Goal: Task Accomplishment & Management: Manage account settings

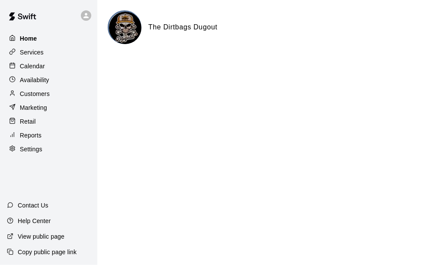
click at [39, 36] on div "Home" at bounding box center [48, 38] width 83 height 13
click at [35, 92] on p "Customers" at bounding box center [35, 93] width 30 height 9
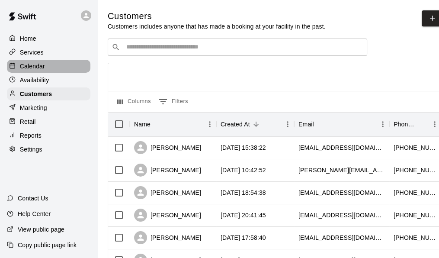
click at [33, 62] on div "Calendar" at bounding box center [48, 66] width 83 height 13
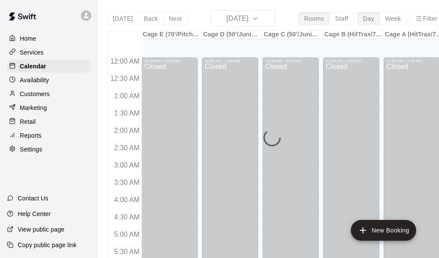
scroll to position [580, 0]
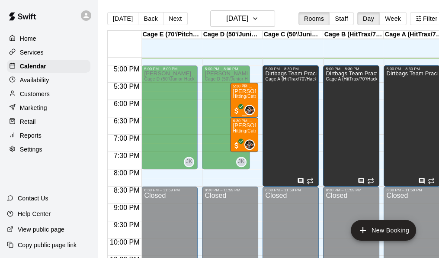
click at [248, 96] on span "Hitting/Catching Lesson Cage Deposit ([PERSON_NAME])" at bounding box center [293, 96] width 120 height 5
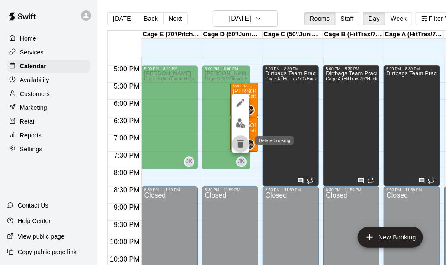
click at [239, 145] on icon "delete" at bounding box center [240, 144] width 6 height 8
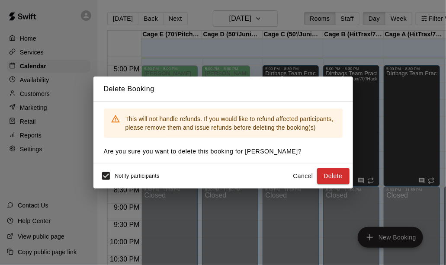
click at [304, 179] on button "Cancel" at bounding box center [303, 176] width 28 height 16
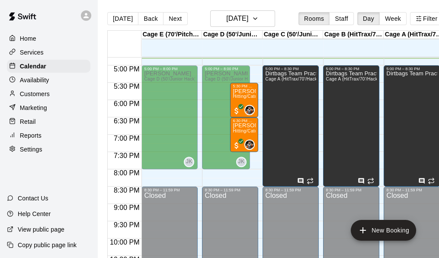
click at [54, 98] on div "Customers" at bounding box center [48, 93] width 83 height 13
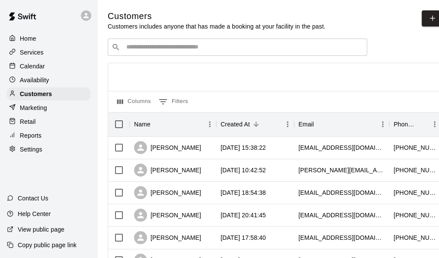
click at [169, 51] on input "Search customers by name or email" at bounding box center [243, 47] width 239 height 9
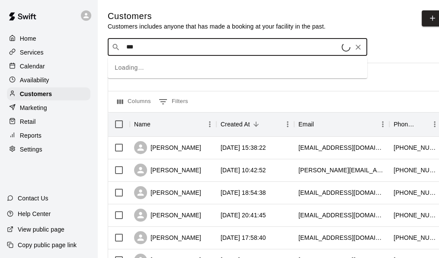
type input "****"
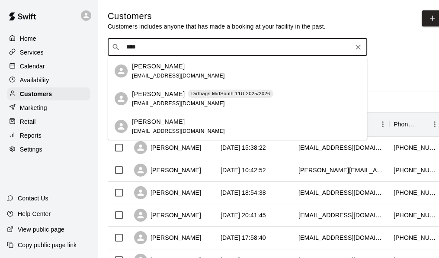
click at [150, 93] on p "[PERSON_NAME]" at bounding box center [158, 93] width 53 height 9
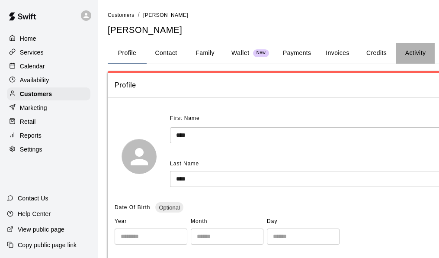
click at [415, 54] on button "Activity" at bounding box center [414, 53] width 39 height 21
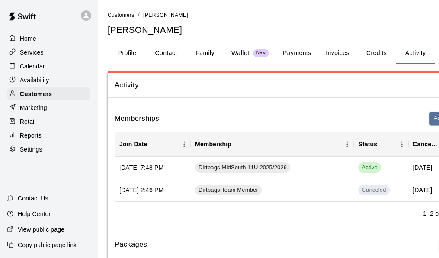
drag, startPoint x: 297, startPoint y: 51, endPoint x: 296, endPoint y: 60, distance: 9.2
click at [297, 50] on button "Payments" at bounding box center [297, 53] width 42 height 21
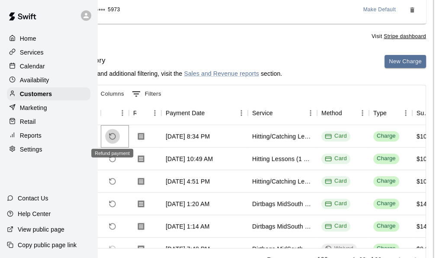
click at [107, 131] on button "Refund payment" at bounding box center [112, 136] width 15 height 15
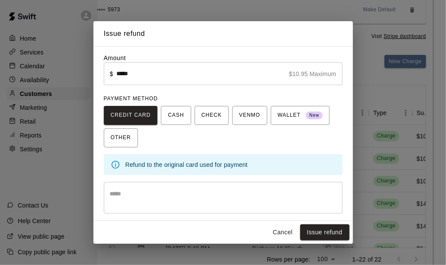
click at [161, 197] on textarea at bounding box center [223, 197] width 226 height 17
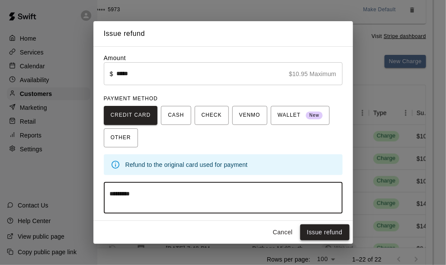
type textarea "*********"
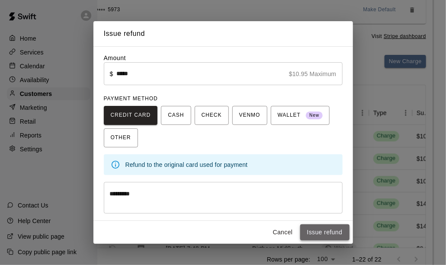
click at [329, 232] on button "Issue refund" at bounding box center [324, 232] width 49 height 16
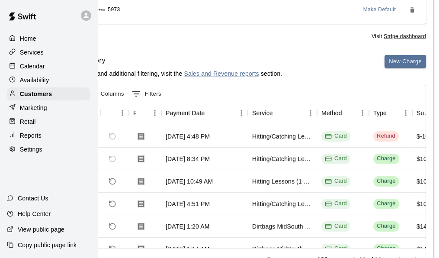
click at [26, 40] on p "Home" at bounding box center [28, 38] width 16 height 9
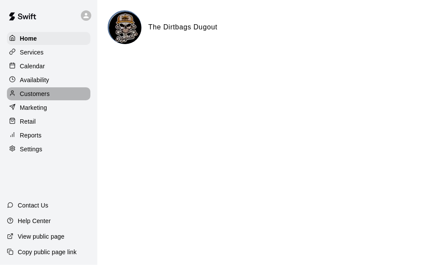
click at [37, 96] on p "Customers" at bounding box center [35, 93] width 30 height 9
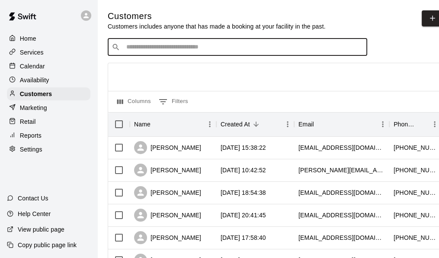
click at [135, 47] on input "Search customers by name or email" at bounding box center [243, 47] width 239 height 9
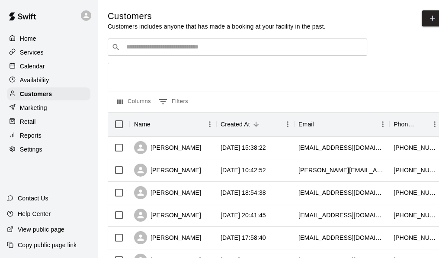
click at [34, 62] on div "Calendar" at bounding box center [48, 66] width 83 height 13
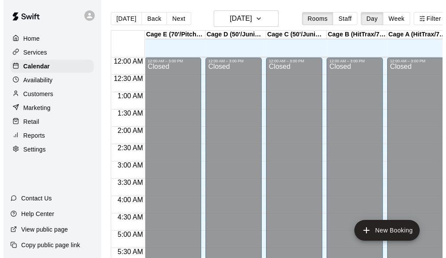
scroll to position [581, 0]
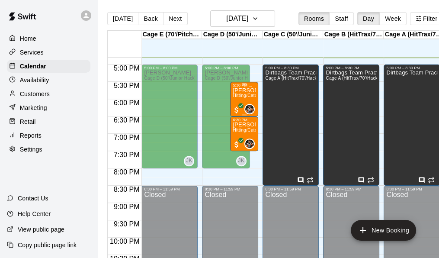
click at [244, 92] on div "[PERSON_NAME] Hitting/Catching Lesson Cage Deposit ([PERSON_NAME])" at bounding box center [244, 216] width 23 height 258
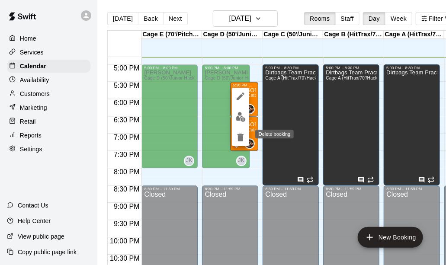
click at [238, 136] on icon "delete" at bounding box center [240, 138] width 6 height 8
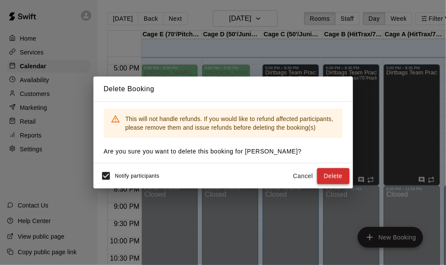
click at [339, 173] on button "Delete" at bounding box center [333, 176] width 32 height 16
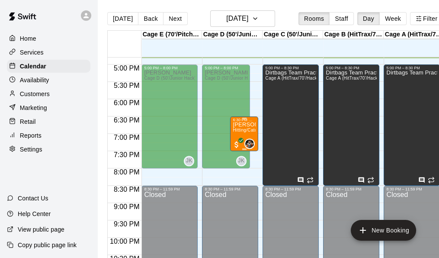
click at [242, 124] on p "[PERSON_NAME]" at bounding box center [244, 124] width 23 height 0
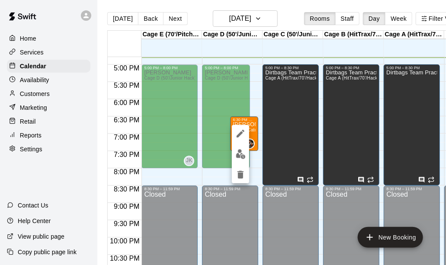
drag, startPoint x: 48, startPoint y: 96, endPoint x: 54, endPoint y: 92, distance: 7.7
click at [49, 96] on div at bounding box center [223, 132] width 446 height 265
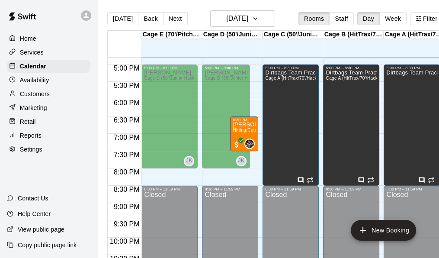
drag, startPoint x: 48, startPoint y: 97, endPoint x: 80, endPoint y: 87, distance: 33.9
click at [48, 97] on p "Customers" at bounding box center [35, 93] width 30 height 9
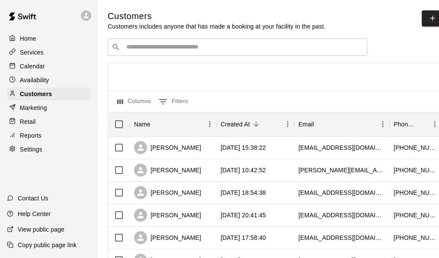
click at [155, 50] on input "Search customers by name or email" at bounding box center [243, 47] width 239 height 9
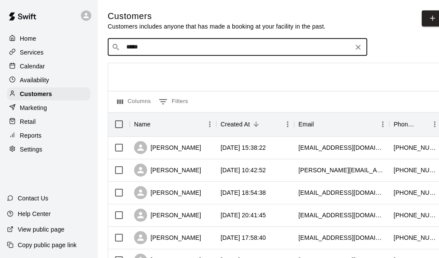
type input "******"
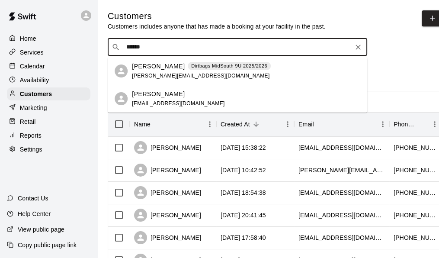
click at [163, 73] on span "[PERSON_NAME][EMAIL_ADDRESS][DOMAIN_NAME]" at bounding box center [200, 76] width 137 height 6
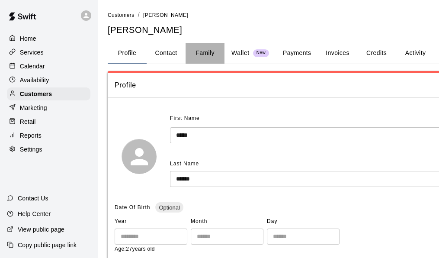
click at [205, 54] on button "Family" at bounding box center [204, 53] width 39 height 21
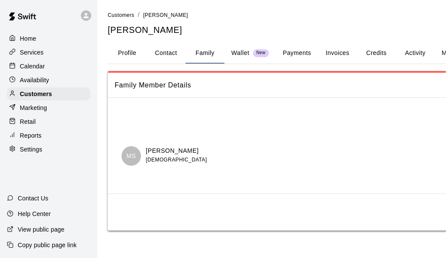
click at [165, 55] on button "Contact" at bounding box center [166, 53] width 39 height 21
select select "**"
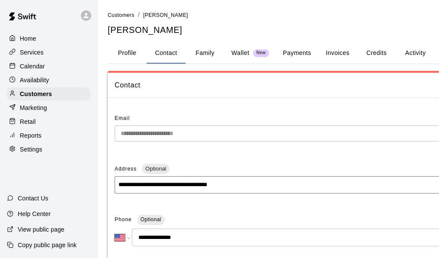
click at [305, 51] on button "Payments" at bounding box center [297, 53] width 42 height 21
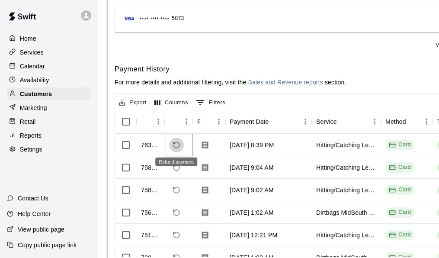
click at [175, 141] on icon "Refund payment" at bounding box center [176, 145] width 8 height 8
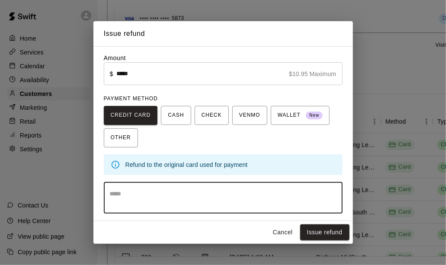
click at [163, 200] on textarea at bounding box center [223, 197] width 226 height 17
type textarea "*********"
click at [341, 232] on button "Issue refund" at bounding box center [324, 232] width 49 height 16
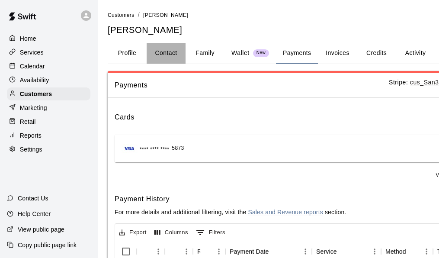
click at [167, 52] on button "Contact" at bounding box center [166, 53] width 39 height 21
select select "**"
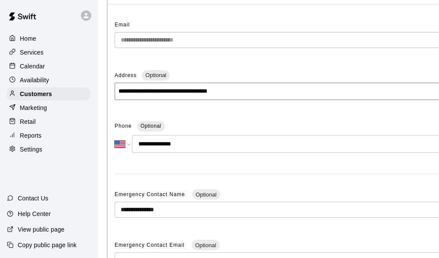
scroll to position [173, 0]
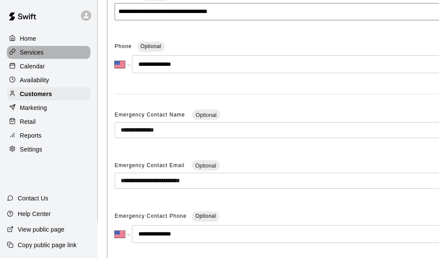
click at [29, 51] on p "Services" at bounding box center [32, 52] width 24 height 9
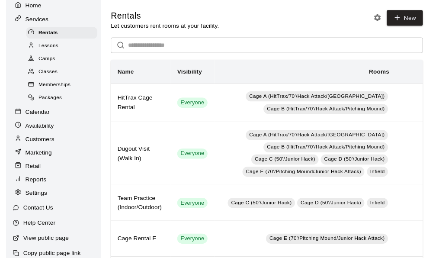
scroll to position [48, 0]
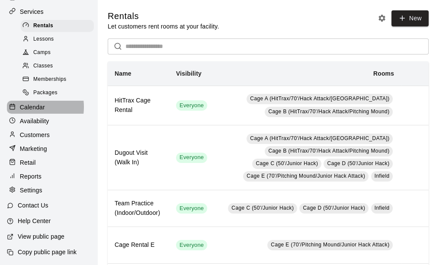
click at [30, 103] on p "Calendar" at bounding box center [32, 107] width 25 height 9
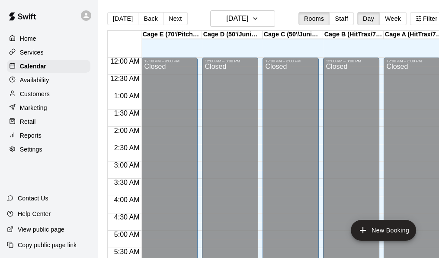
scroll to position [583, 0]
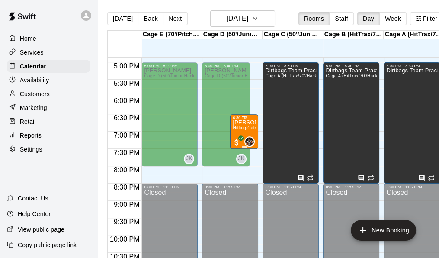
click at [240, 130] on span "Hitting/Catching Lesson Cage Deposit ([PERSON_NAME])" at bounding box center [293, 127] width 120 height 5
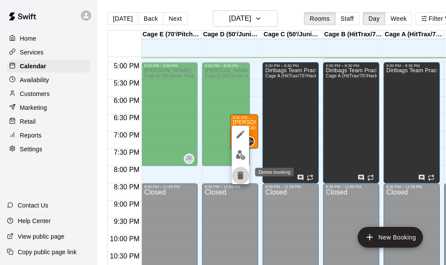
click at [242, 175] on icon "delete" at bounding box center [240, 176] width 6 height 8
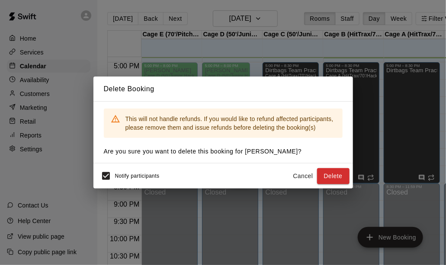
drag, startPoint x: 323, startPoint y: 172, endPoint x: 263, endPoint y: 205, distance: 69.1
click at [323, 172] on button "Delete" at bounding box center [333, 176] width 32 height 16
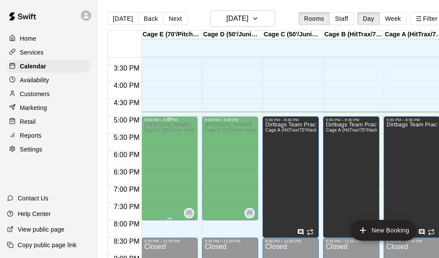
scroll to position [540, 0]
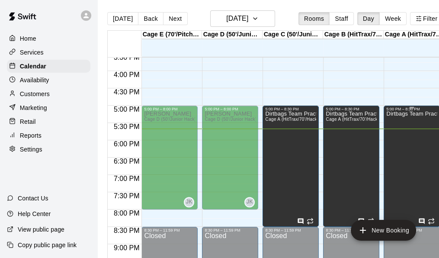
click at [433, 157] on div "Dirtbags Team Practices" at bounding box center [411, 240] width 51 height 258
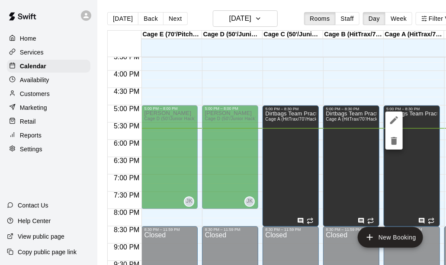
click at [429, 165] on div at bounding box center [223, 132] width 446 height 265
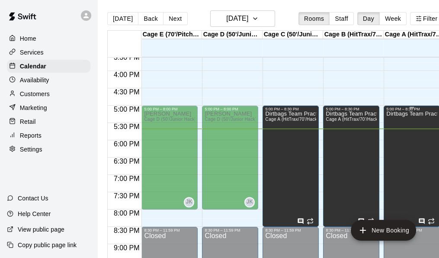
click at [429, 165] on div "Dirtbags Team Practices" at bounding box center [411, 240] width 51 height 258
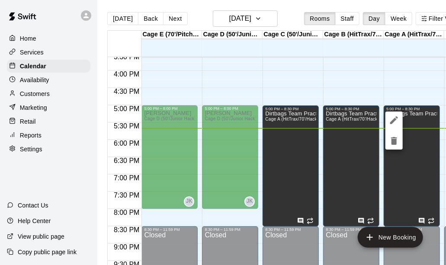
click at [430, 175] on div at bounding box center [223, 132] width 446 height 265
